Goal: Check status: Check status

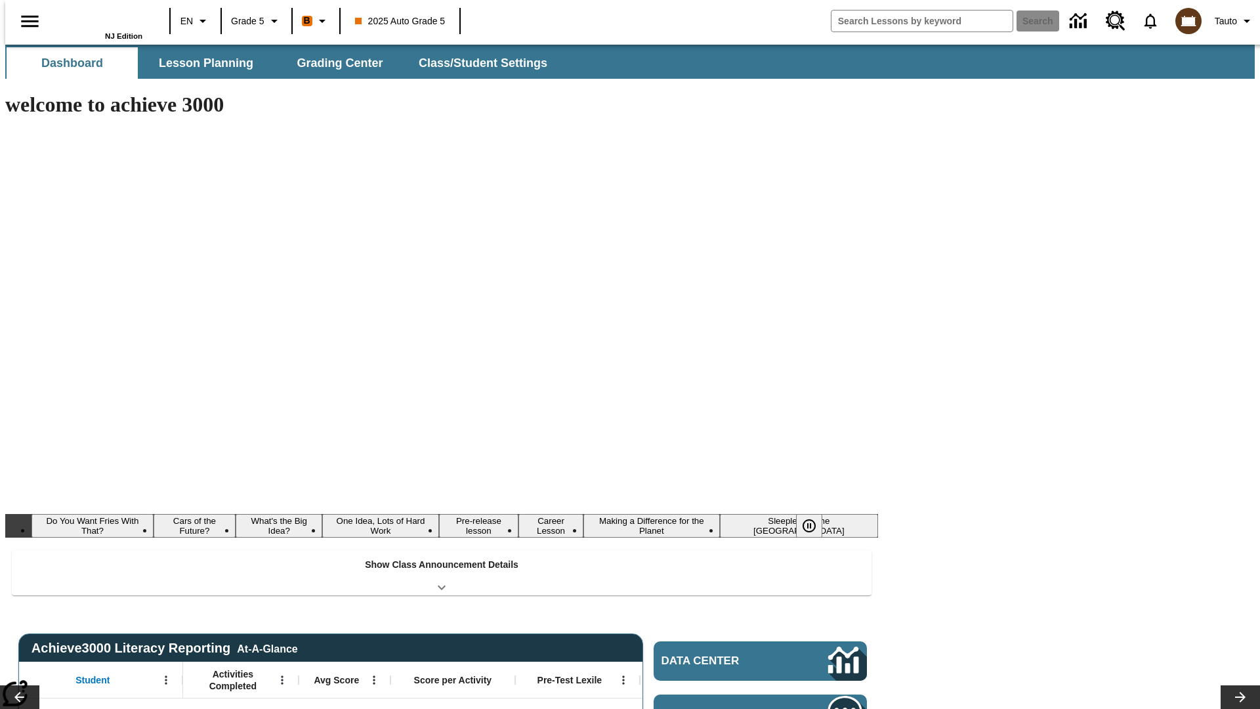
type input "-1"
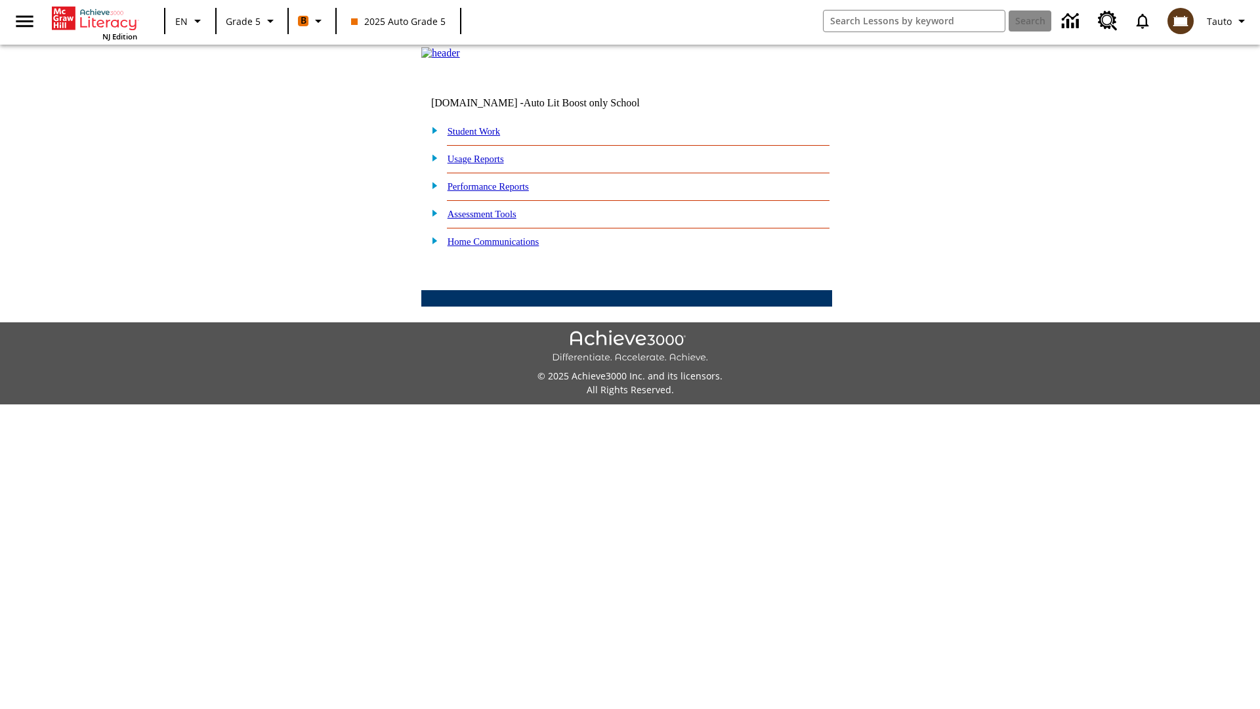
click at [482, 136] on link "Student Work" at bounding box center [473, 131] width 52 height 10
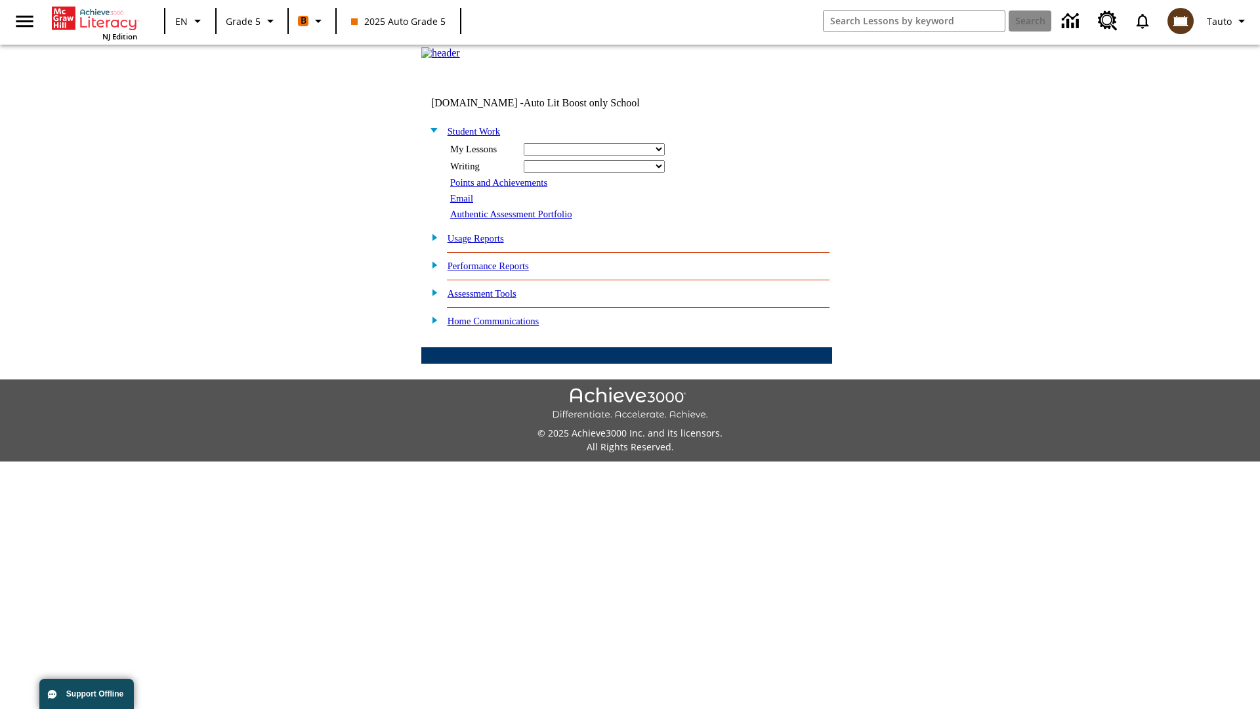
select select "/options/reports/?report_id=12&atype=1&section=2"
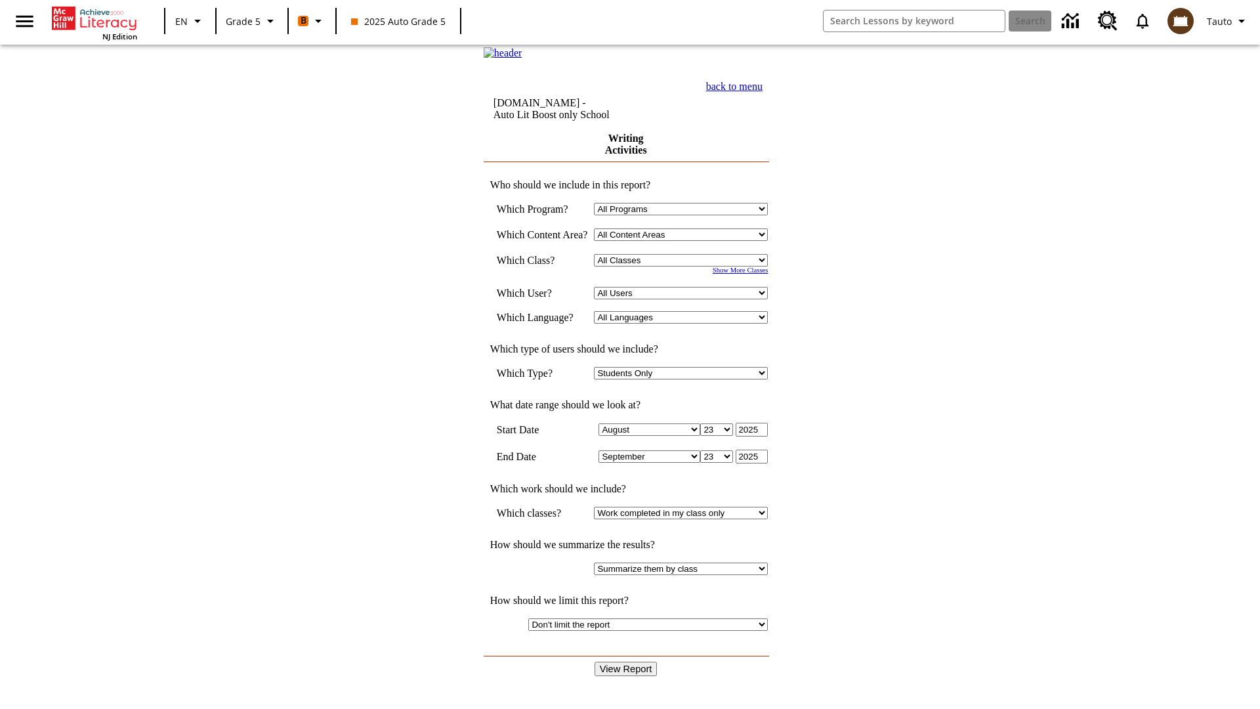
click at [685, 266] on select "Select a Class: All Classes 2025 Auto Grade 5 OL 2025 Auto Grade 6" at bounding box center [681, 260] width 174 height 12
select select "11133131"
select select "21437107"
click at [627, 661] on input "View Report" at bounding box center [625, 668] width 63 height 14
